Goal: Use online tool/utility: Use online tool/utility

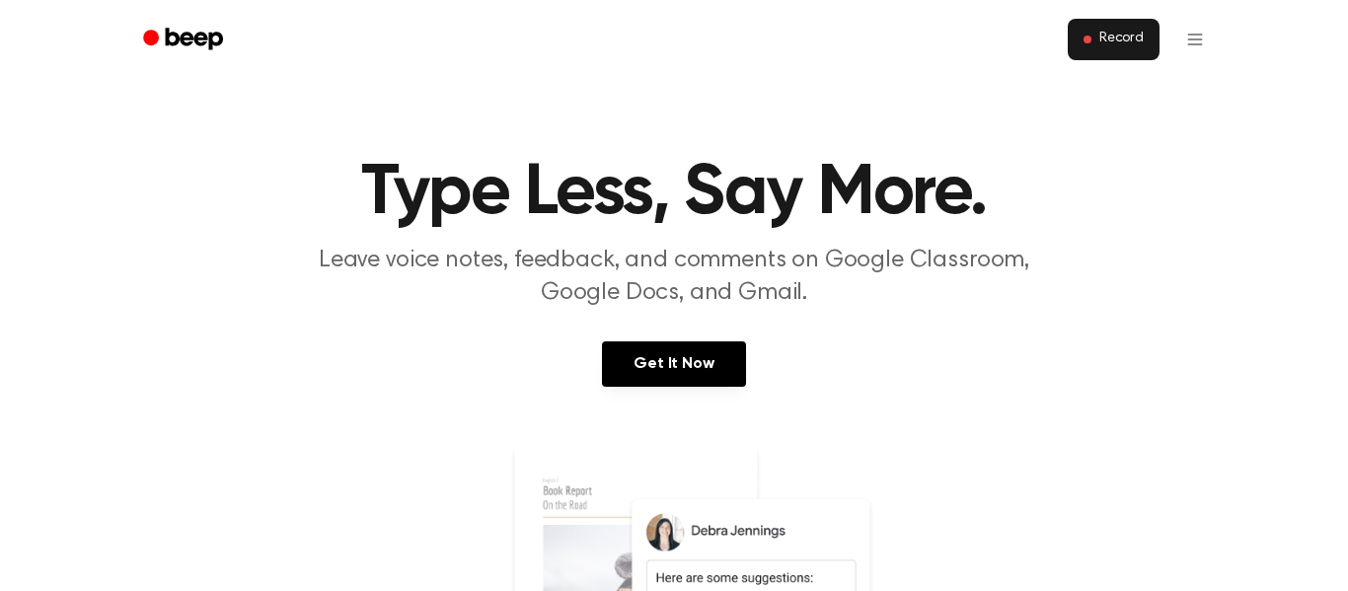
click at [1118, 34] on span "Record" at bounding box center [1121, 40] width 44 height 18
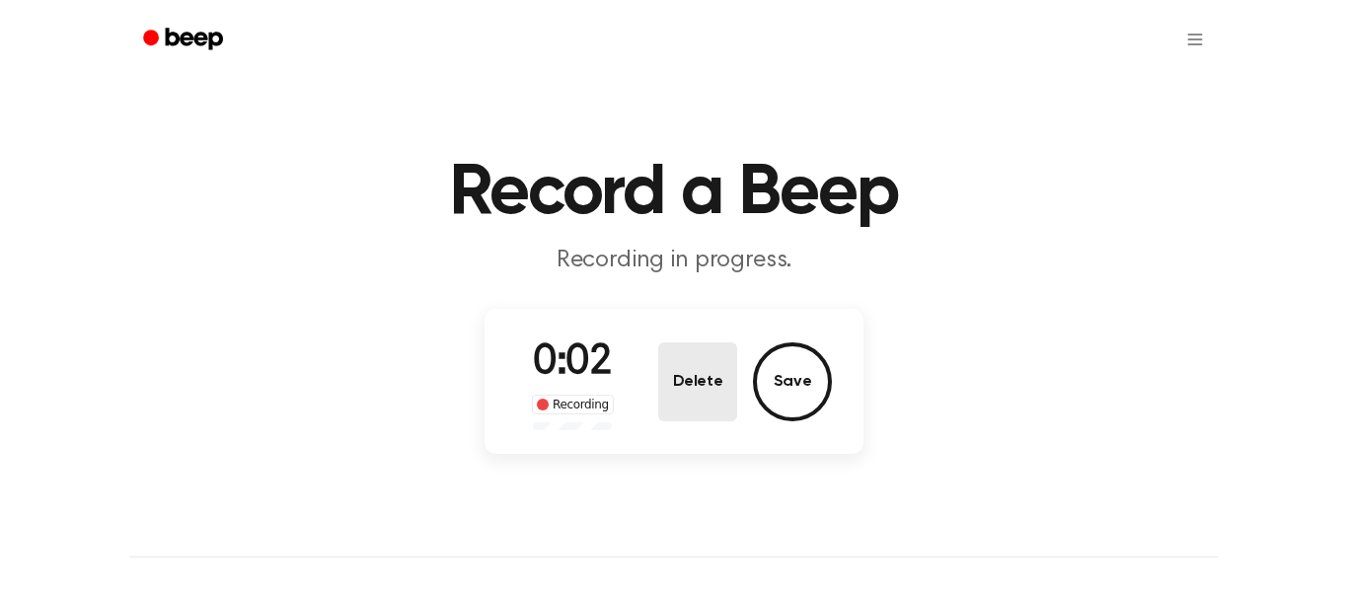
click at [715, 362] on button "Delete" at bounding box center [697, 381] width 79 height 79
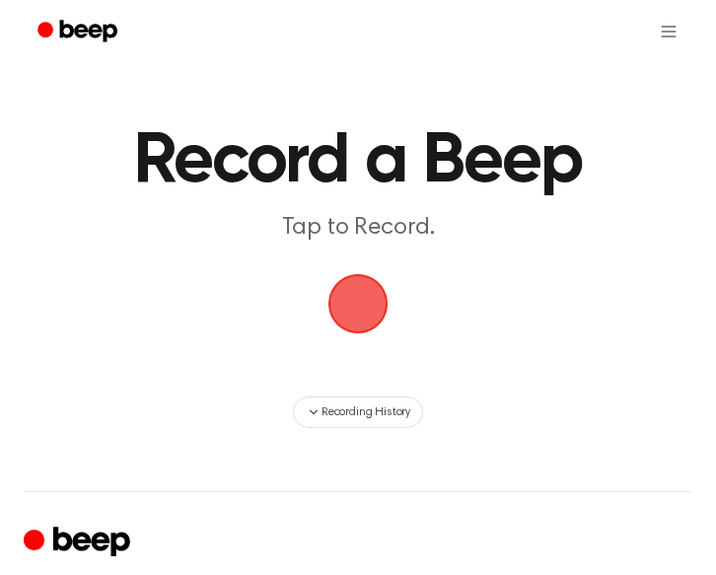
click at [344, 290] on span "button" at bounding box center [359, 304] width 60 height 60
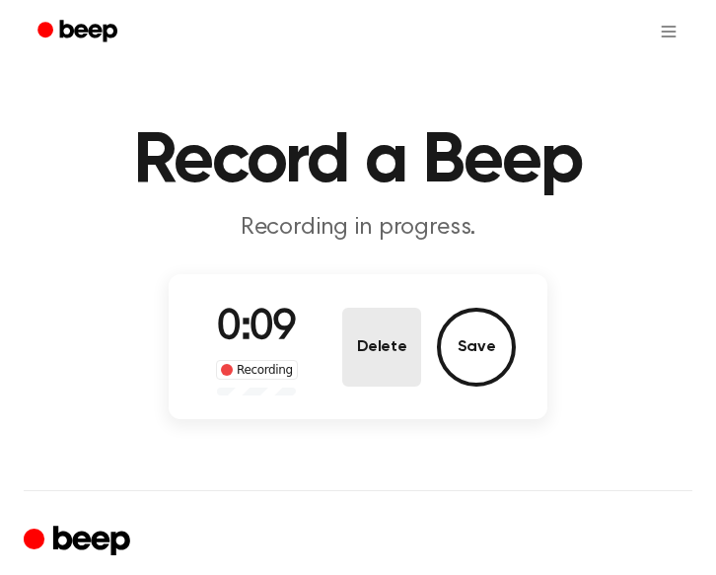
click at [385, 328] on button "Delete" at bounding box center [381, 347] width 79 height 79
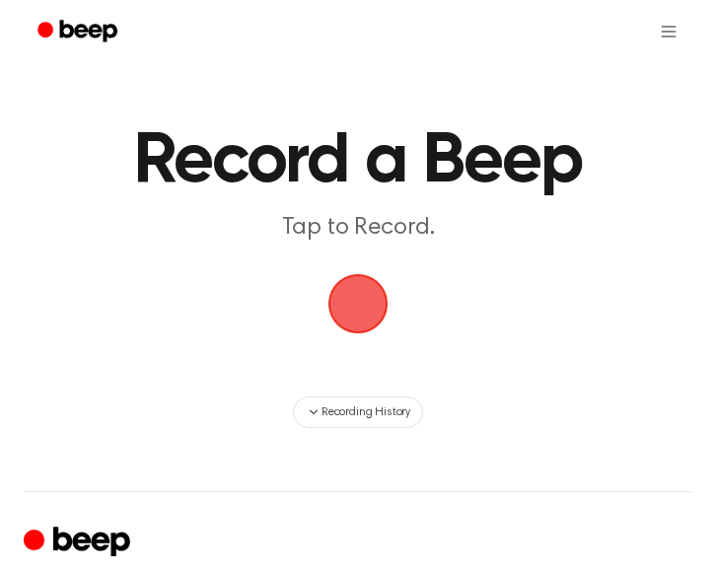
click at [371, 311] on span "button" at bounding box center [359, 304] width 60 height 60
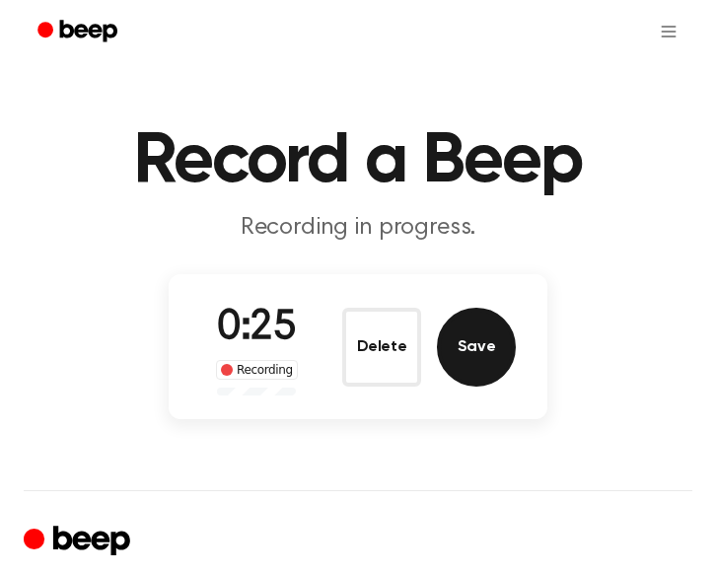
click at [494, 358] on button "Save" at bounding box center [476, 347] width 79 height 79
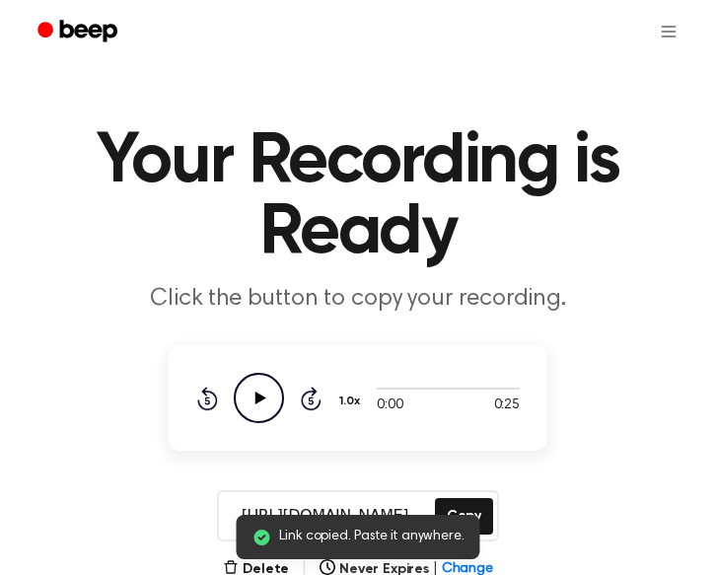
click at [262, 400] on icon "Play Audio" at bounding box center [259, 398] width 50 height 50
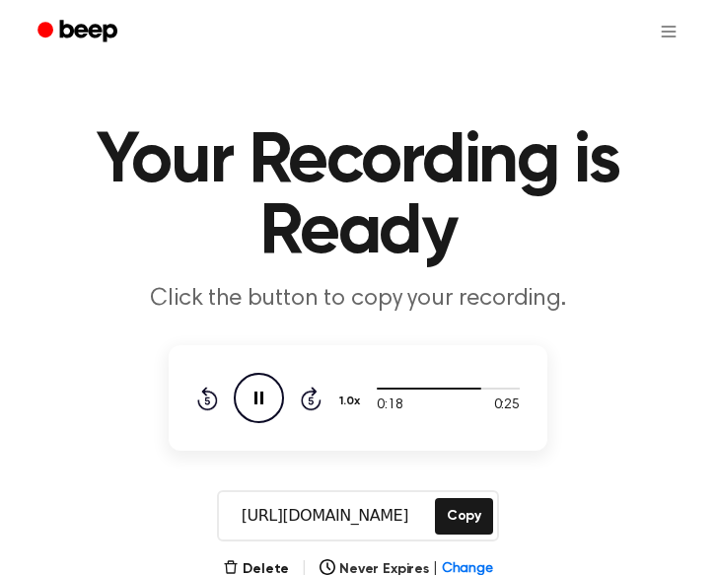
click at [262, 395] on icon at bounding box center [259, 398] width 9 height 13
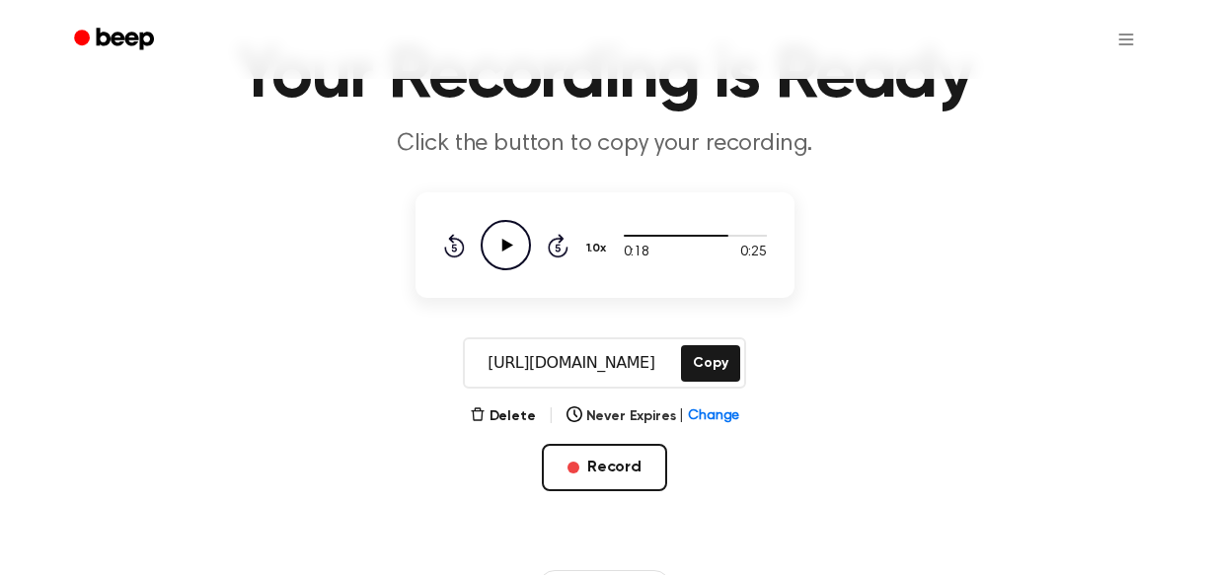
scroll to position [117, 0]
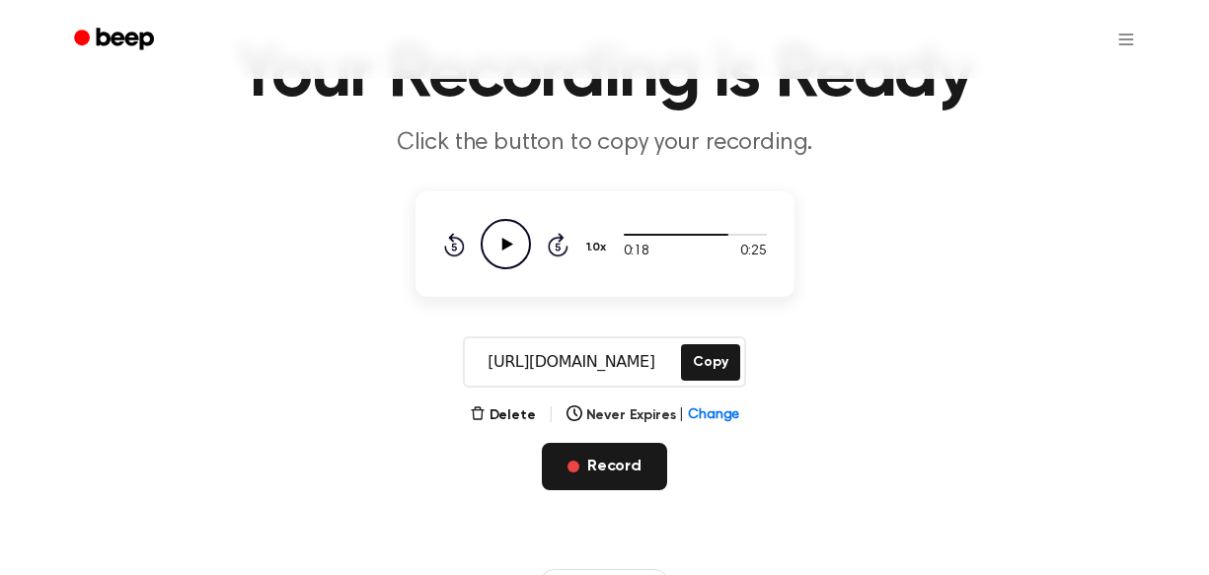
click at [613, 462] on button "Record" at bounding box center [604, 466] width 125 height 47
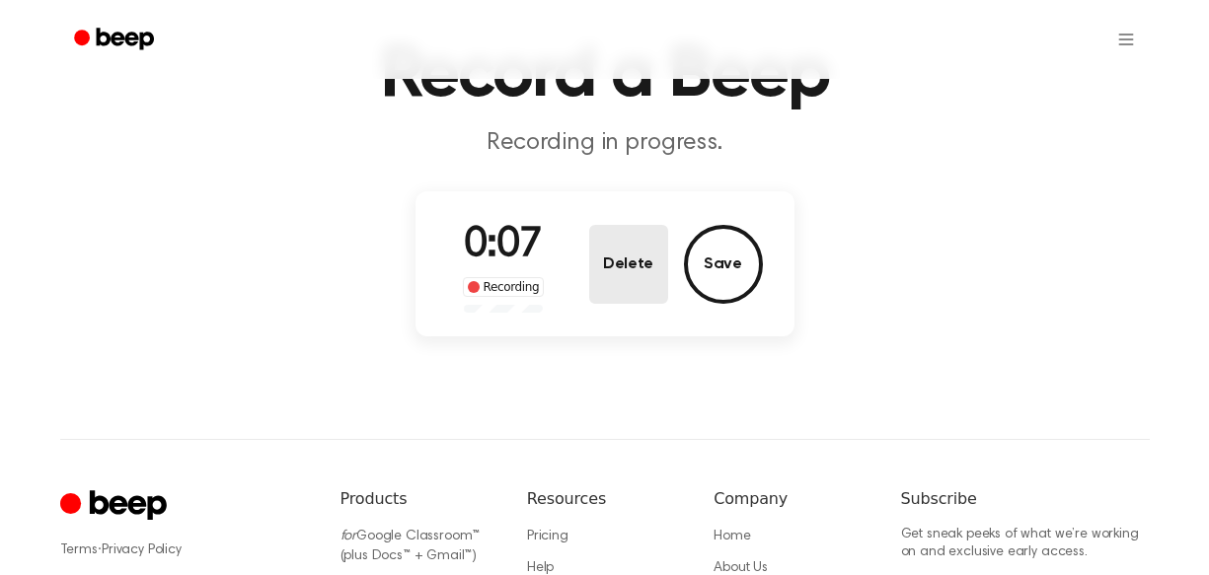
click at [612, 259] on button "Delete" at bounding box center [628, 264] width 79 height 79
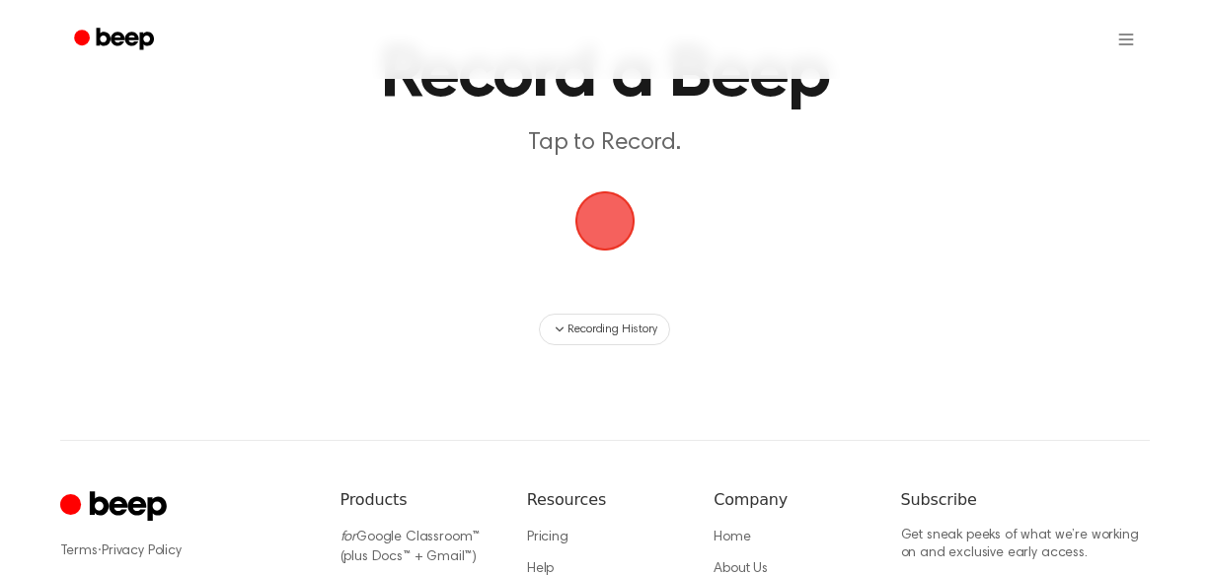
click at [601, 221] on span "button" at bounding box center [604, 221] width 60 height 60
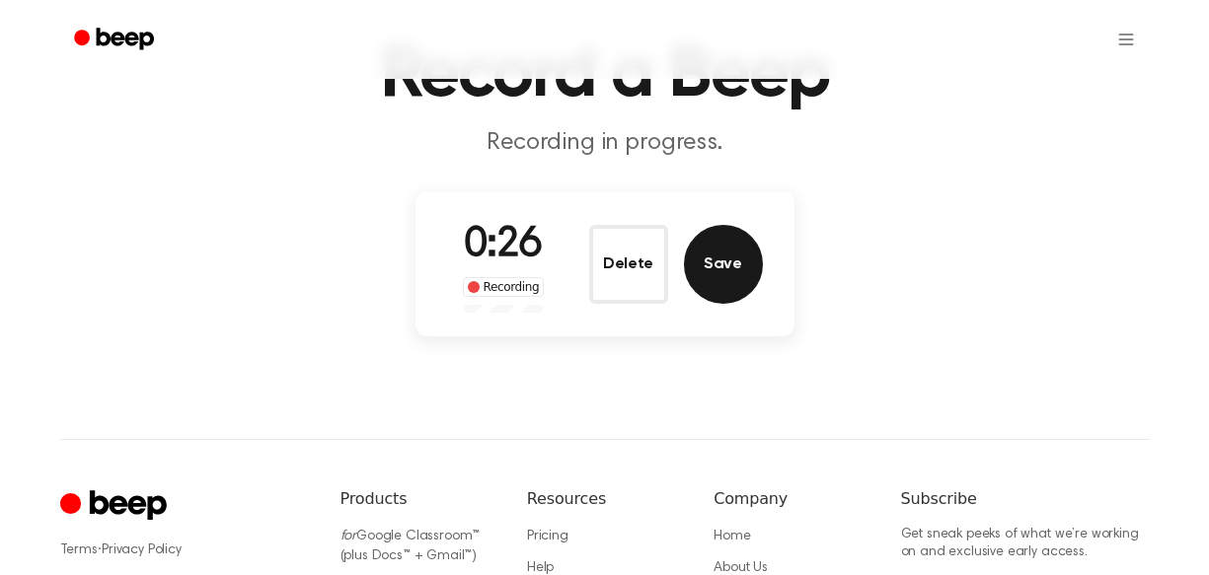
click at [718, 253] on button "Save" at bounding box center [723, 264] width 79 height 79
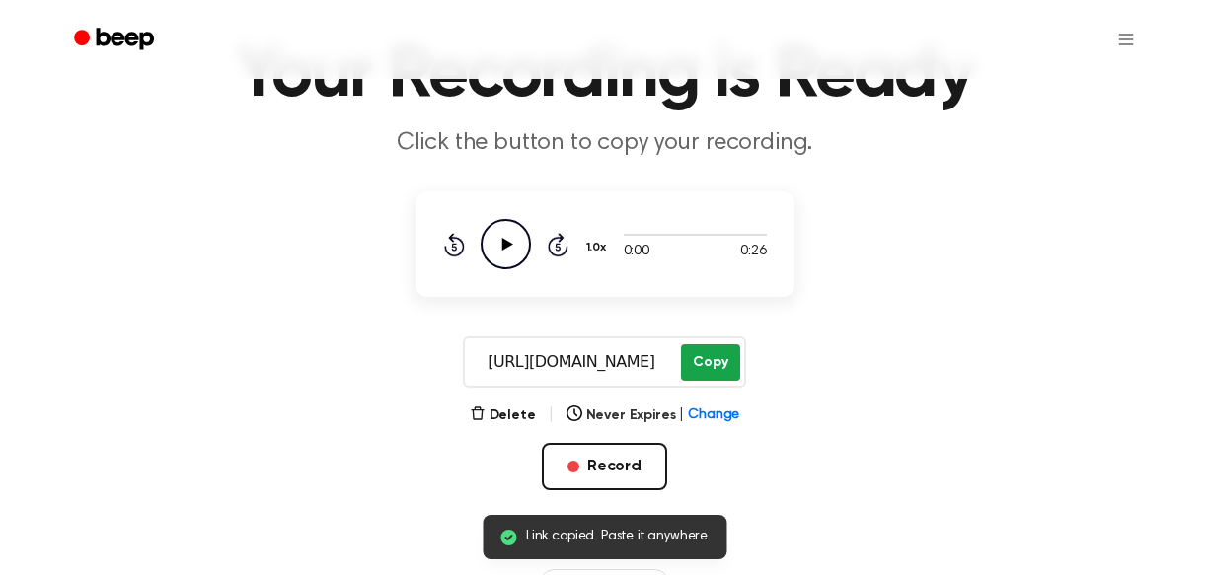
click at [714, 364] on button "Copy" at bounding box center [710, 362] width 58 height 37
